Goal: Task Accomplishment & Management: Manage account settings

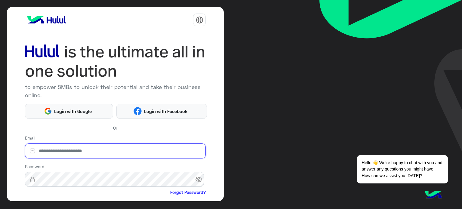
type input "**********"
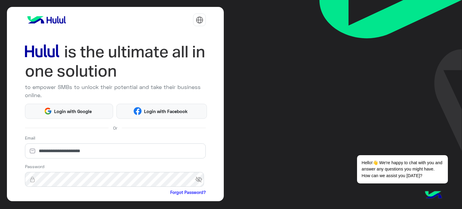
scroll to position [61, 0]
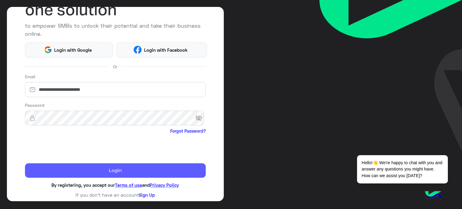
click at [55, 165] on button "Login" at bounding box center [115, 170] width 181 height 14
click at [71, 177] on button "Login" at bounding box center [115, 170] width 181 height 14
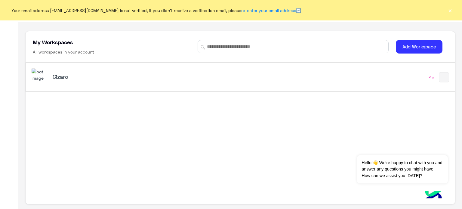
click at [279, 79] on div "Cizaro" at bounding box center [157, 77] width 251 height 17
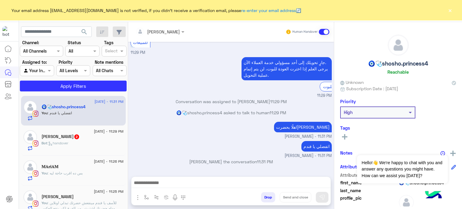
scroll to position [445, 0]
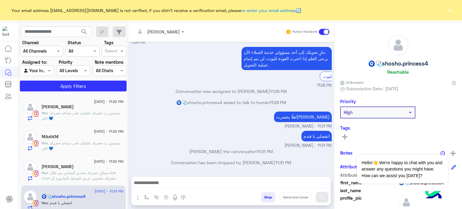
click at [451, 8] on button "×" at bounding box center [450, 10] width 6 height 6
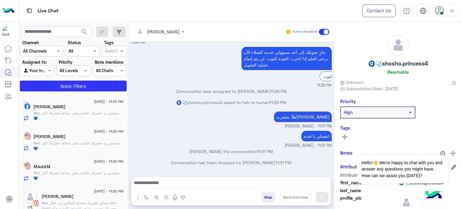
click at [451, 9] on img at bounding box center [452, 11] width 8 height 8
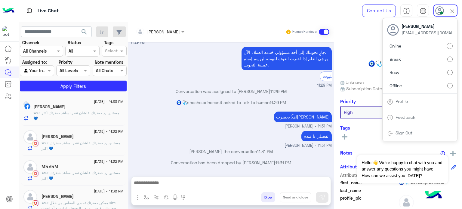
click at [442, 87] on label "Offline" at bounding box center [420, 85] width 66 height 11
